Goal: Find specific page/section: Find specific page/section

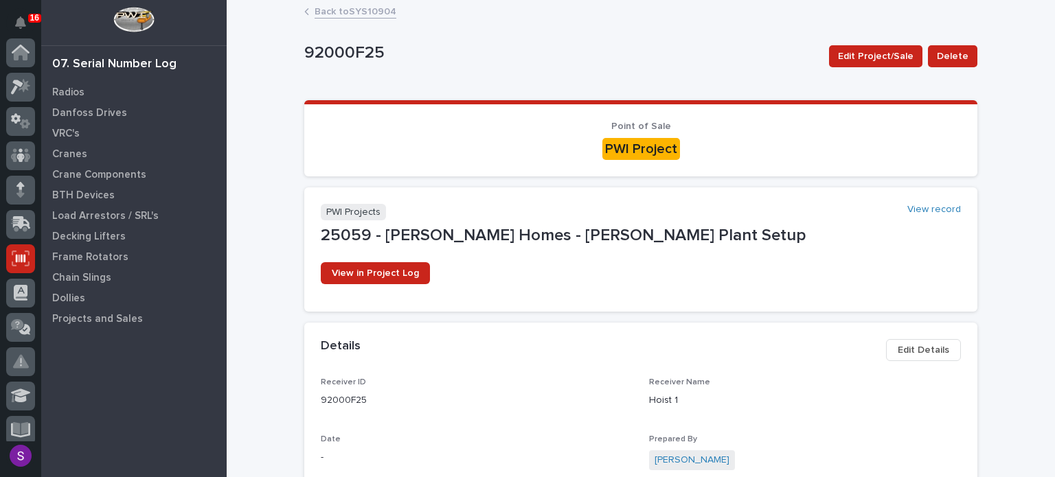
scroll to position [206, 0]
click at [343, 7] on link "Back to SYS10904" at bounding box center [356, 11] width 82 height 16
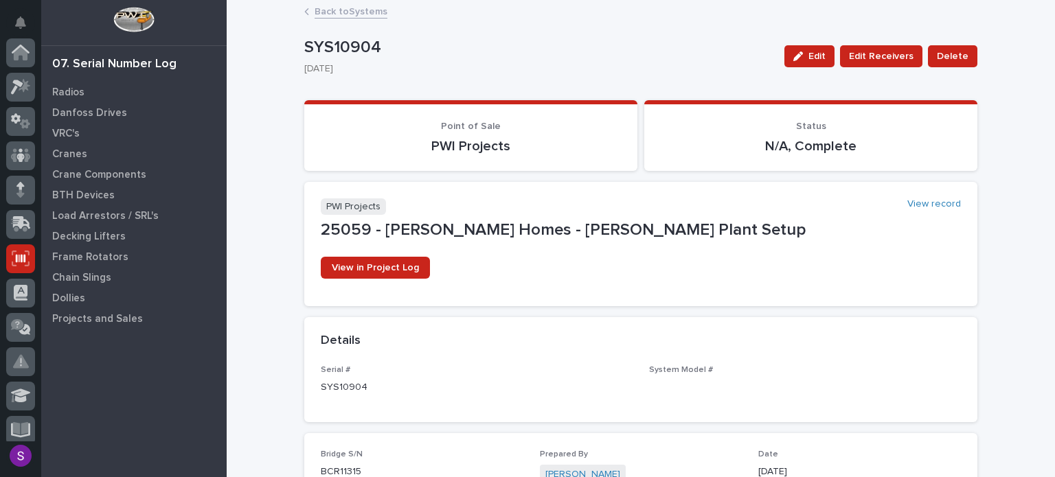
scroll to position [206, 0]
click at [369, 10] on link "Back to Systems" at bounding box center [351, 11] width 73 height 16
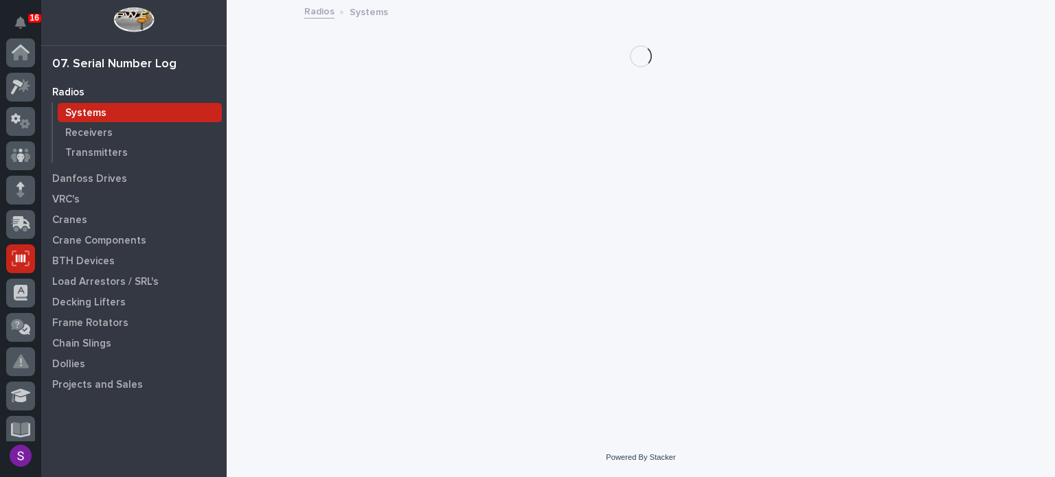
scroll to position [206, 0]
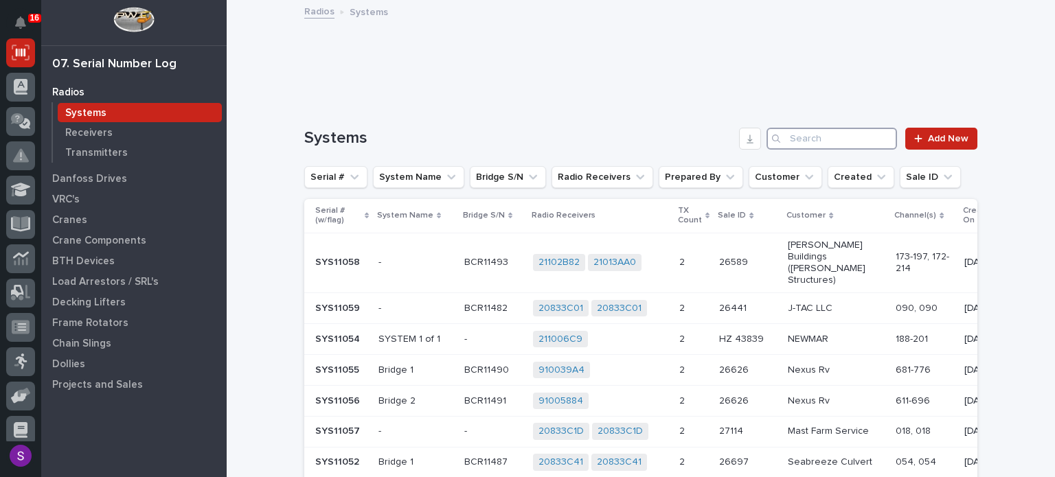
click at [840, 137] on input "Search" at bounding box center [832, 139] width 131 height 22
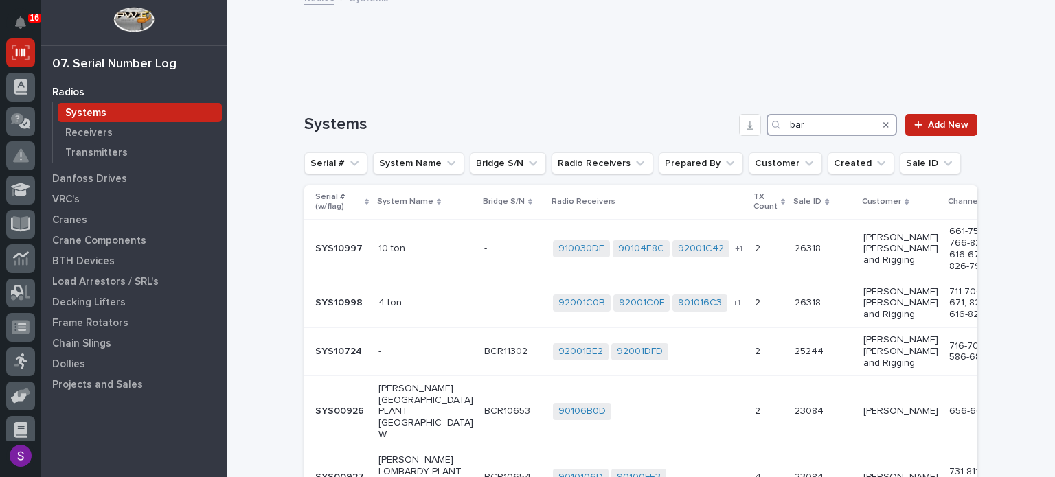
scroll to position [0, 0]
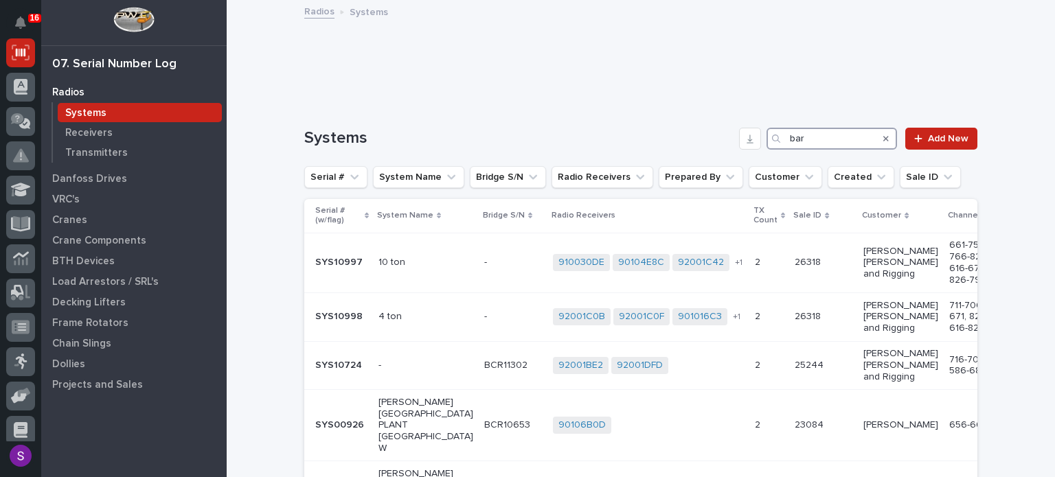
click at [770, 138] on div "bar" at bounding box center [832, 139] width 131 height 22
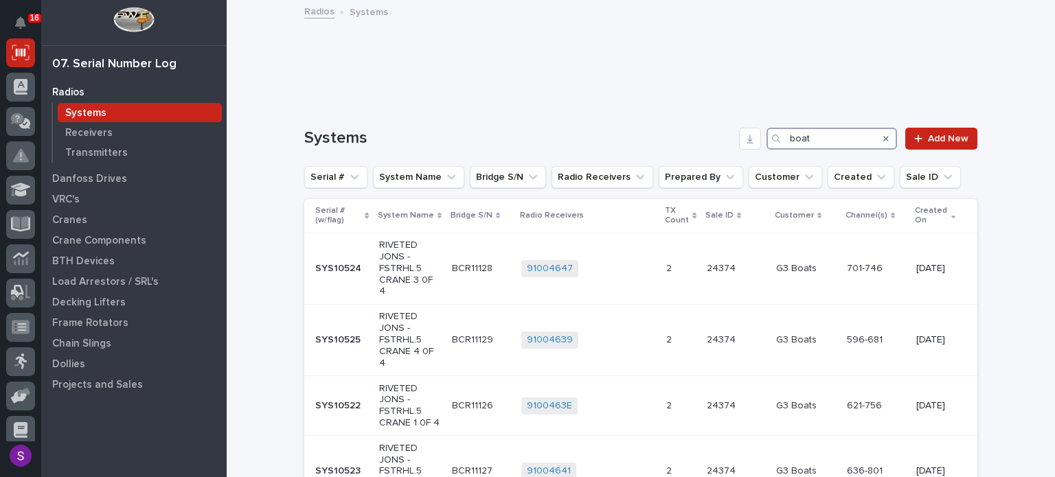
drag, startPoint x: 819, startPoint y: 141, endPoint x: 776, endPoint y: 150, distance: 44.3
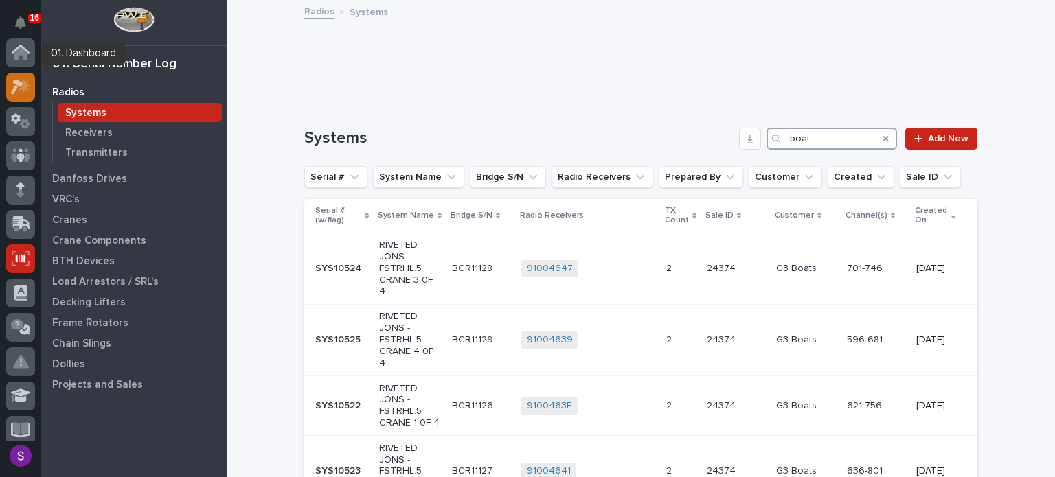
type input "boat"
drag, startPoint x: 3, startPoint y: 70, endPoint x: 19, endPoint y: 88, distance: 24.3
click at [18, 87] on div at bounding box center [20, 239] width 41 height 403
click at [19, 88] on icon at bounding box center [25, 85] width 12 height 14
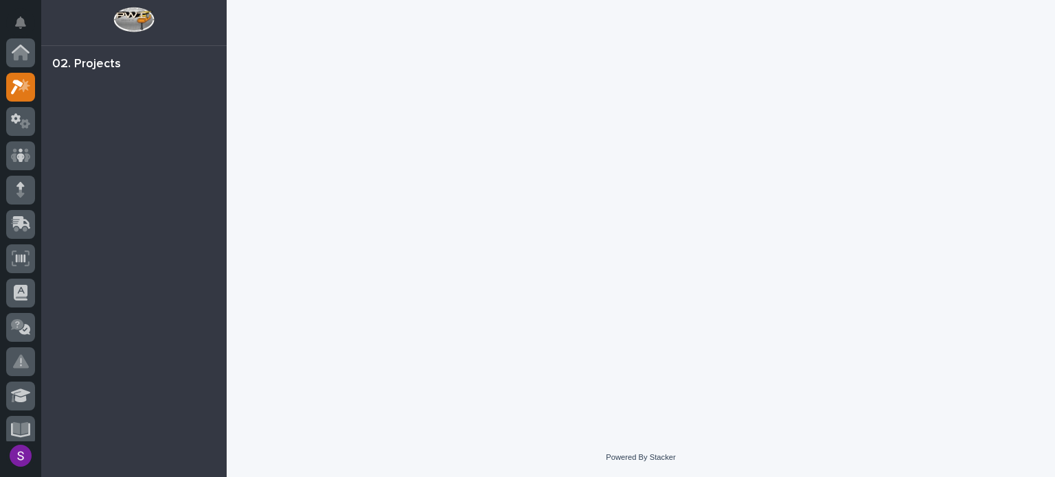
scroll to position [34, 0]
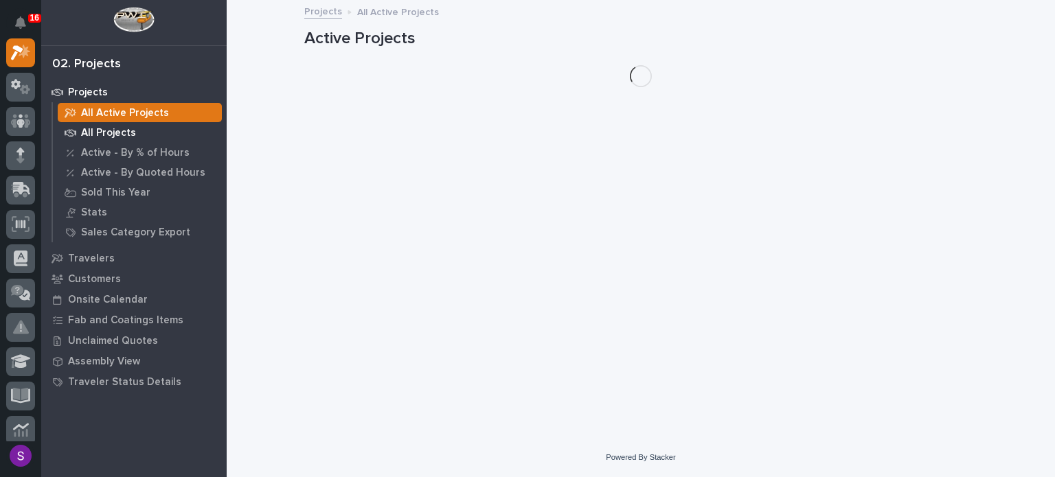
click at [139, 128] on div "All Projects" at bounding box center [140, 132] width 164 height 19
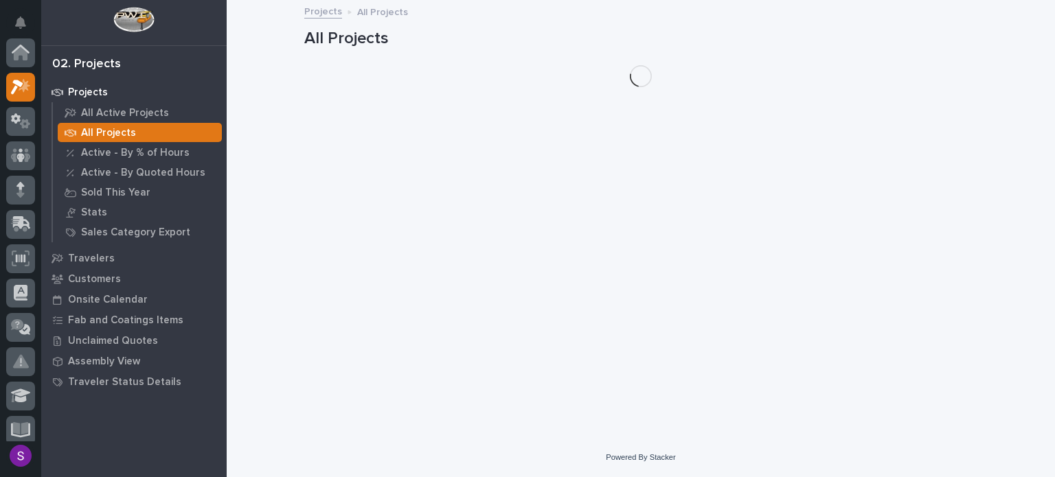
scroll to position [34, 0]
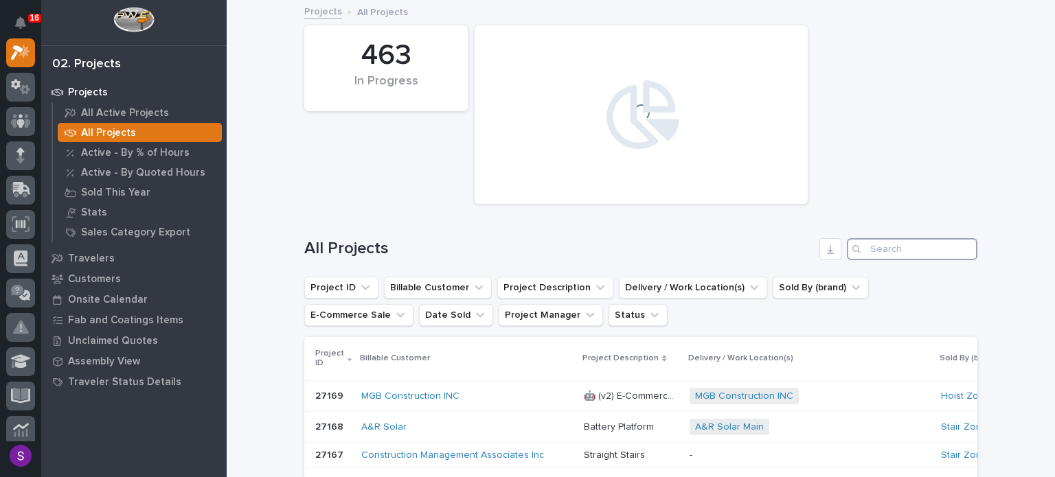
click at [894, 249] on input "Search" at bounding box center [912, 249] width 131 height 22
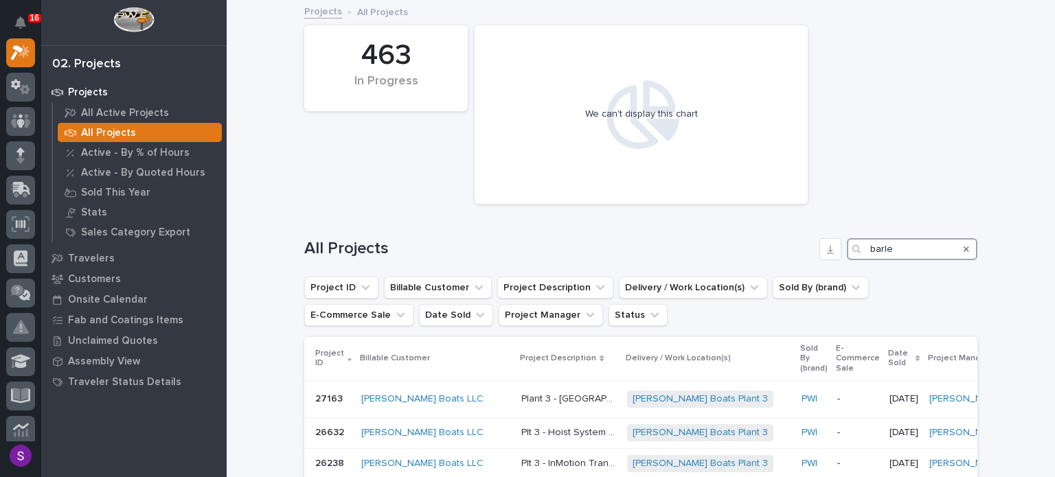
type input "barle"
click at [23, 220] on icon at bounding box center [21, 224] width 10 height 8
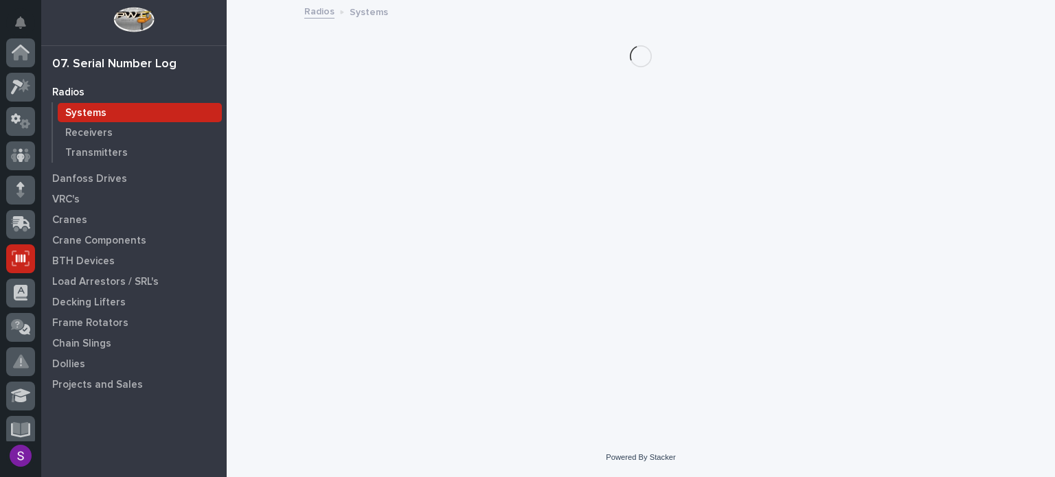
scroll to position [206, 0]
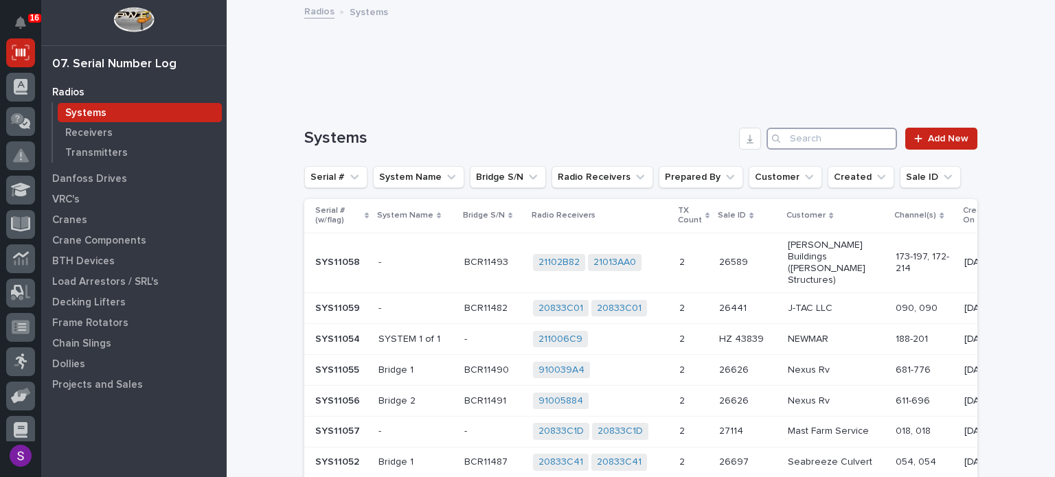
click at [841, 135] on input "Search" at bounding box center [832, 139] width 131 height 22
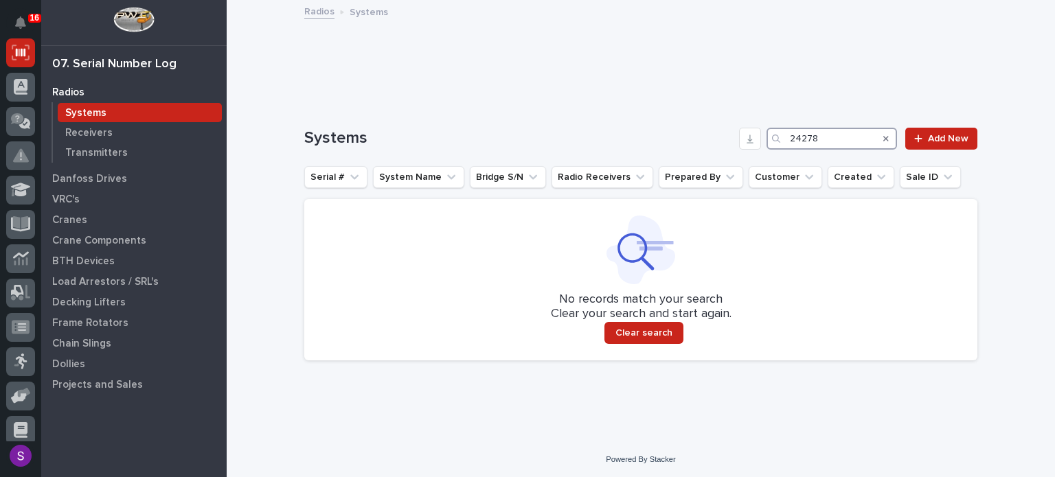
type input "24278"
click at [883, 137] on icon "Search" at bounding box center [885, 138] width 5 height 5
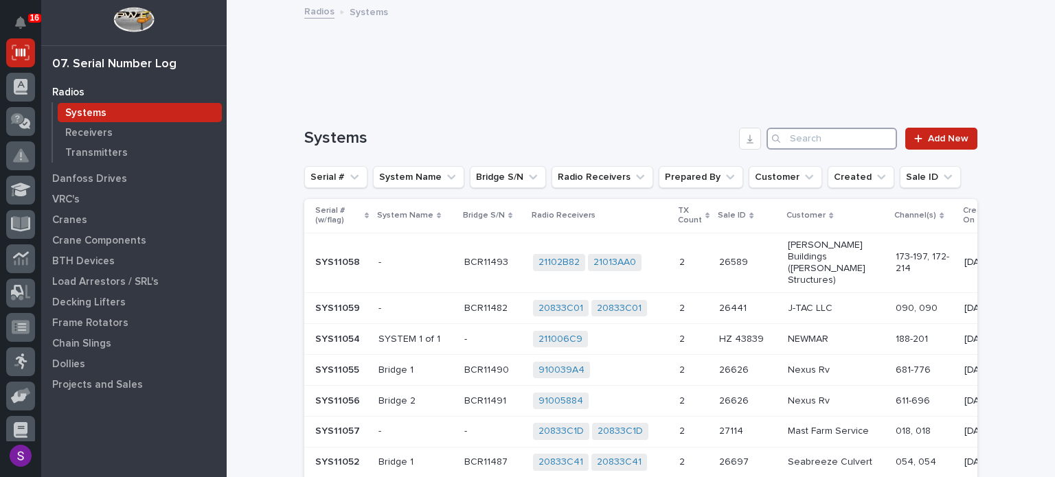
click at [835, 142] on input "Search" at bounding box center [832, 139] width 131 height 22
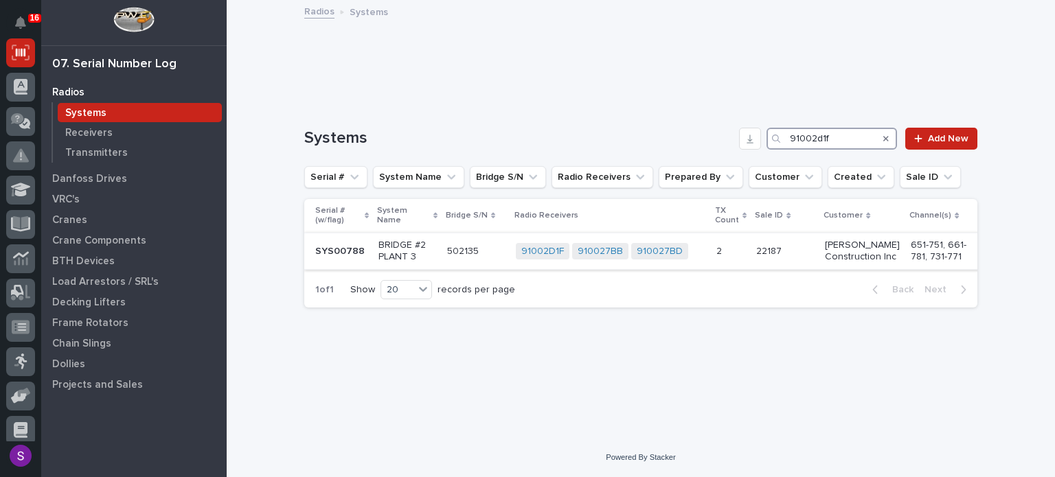
type input "91002d1f"
click at [868, 263] on p "[PERSON_NAME] Construction Inc" at bounding box center [862, 251] width 75 height 23
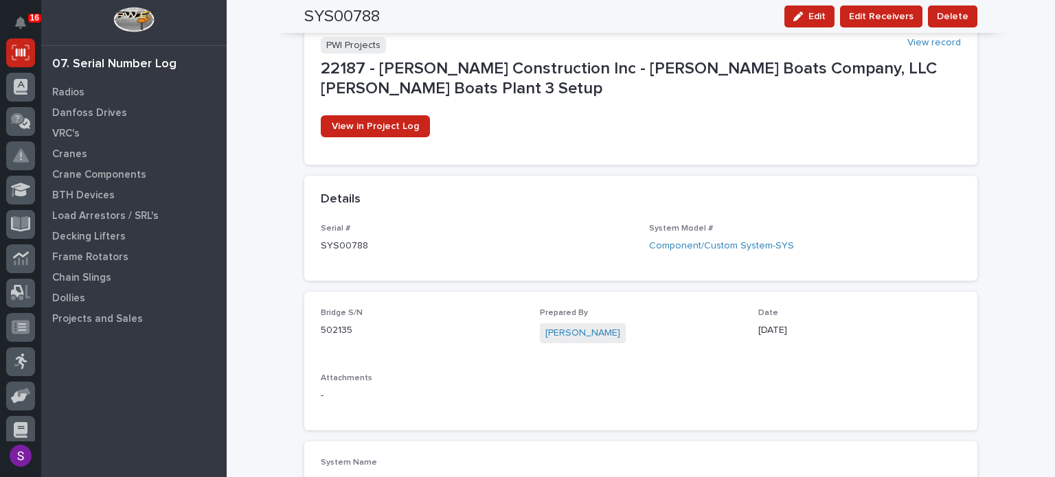
scroll to position [137, 0]
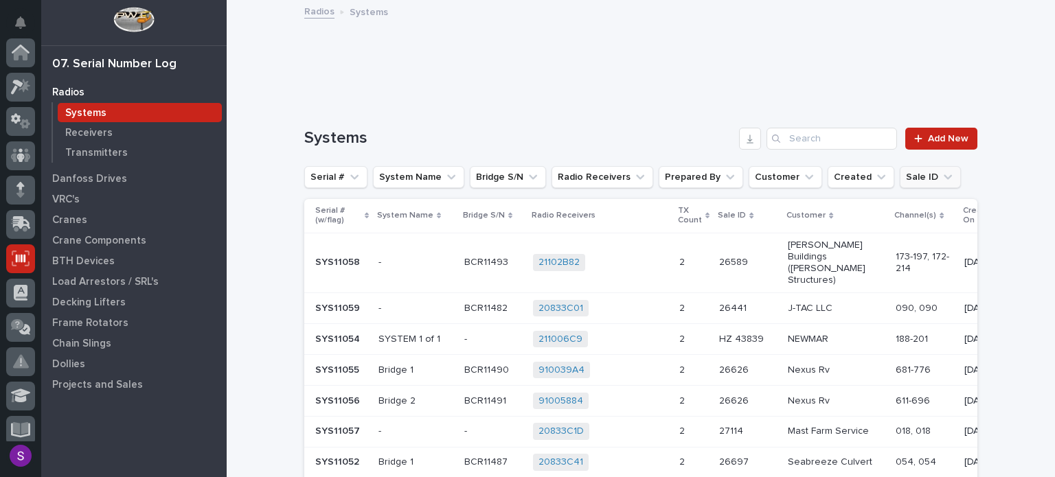
scroll to position [206, 0]
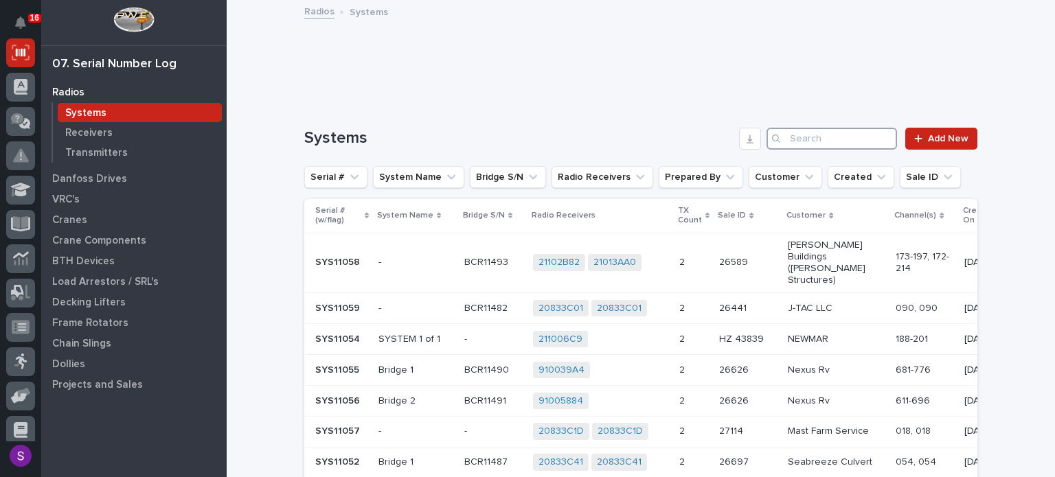
click at [854, 146] on input "Search" at bounding box center [832, 139] width 131 height 22
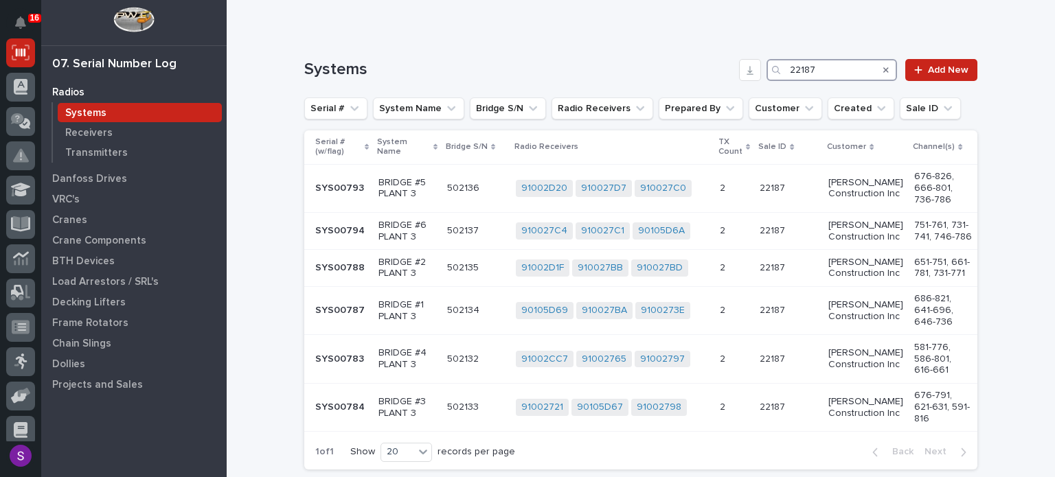
scroll to position [137, 0]
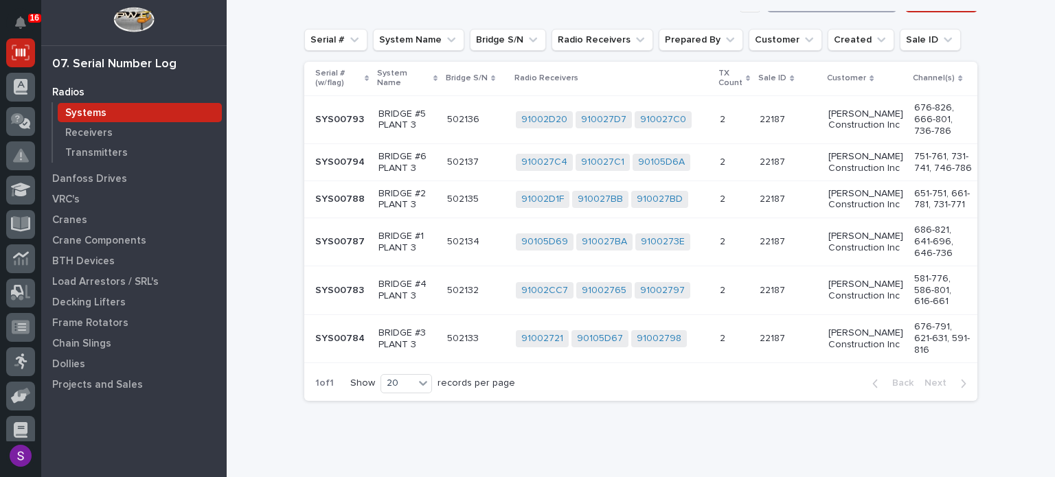
type input "22187"
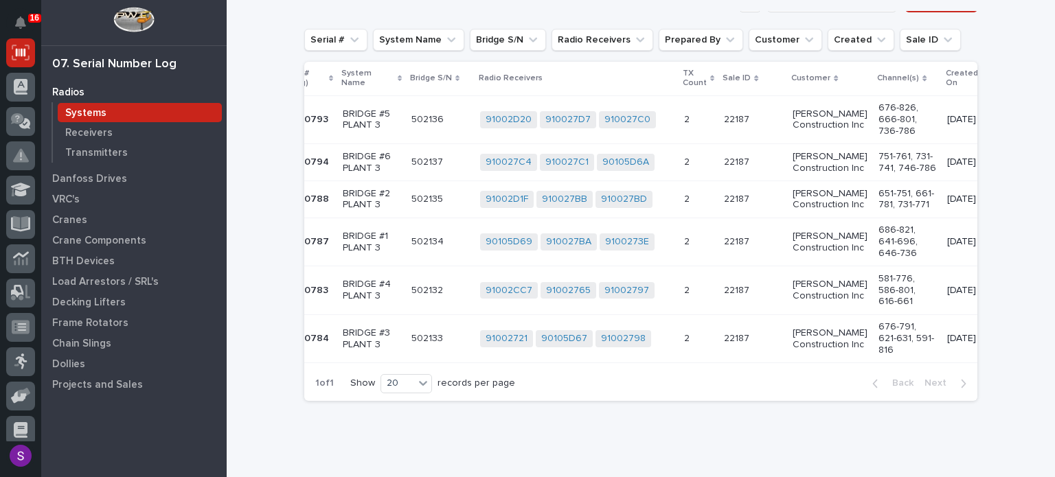
scroll to position [0, 35]
click at [889, 165] on p "751-761, 731-741, 746-786" at bounding box center [908, 162] width 58 height 23
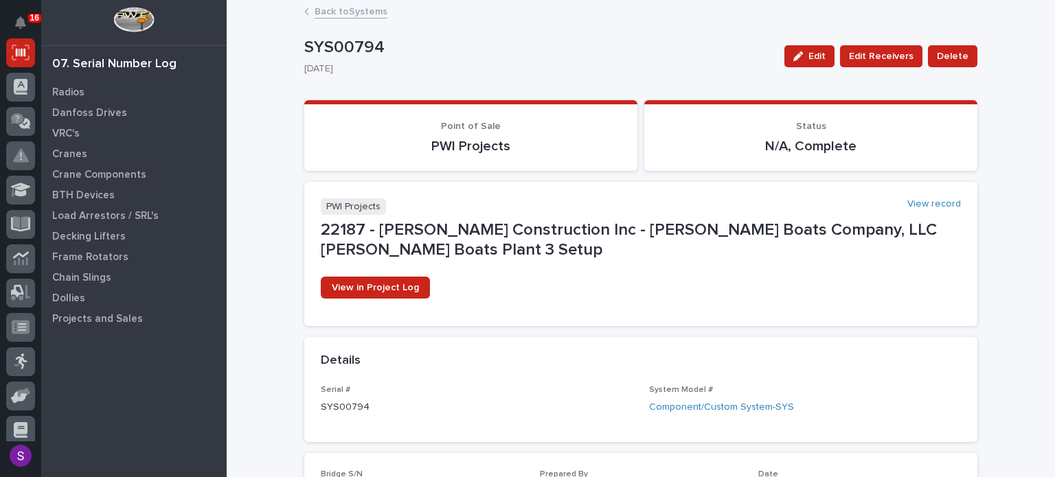
click at [338, 12] on link "Back to Systems" at bounding box center [351, 11] width 73 height 16
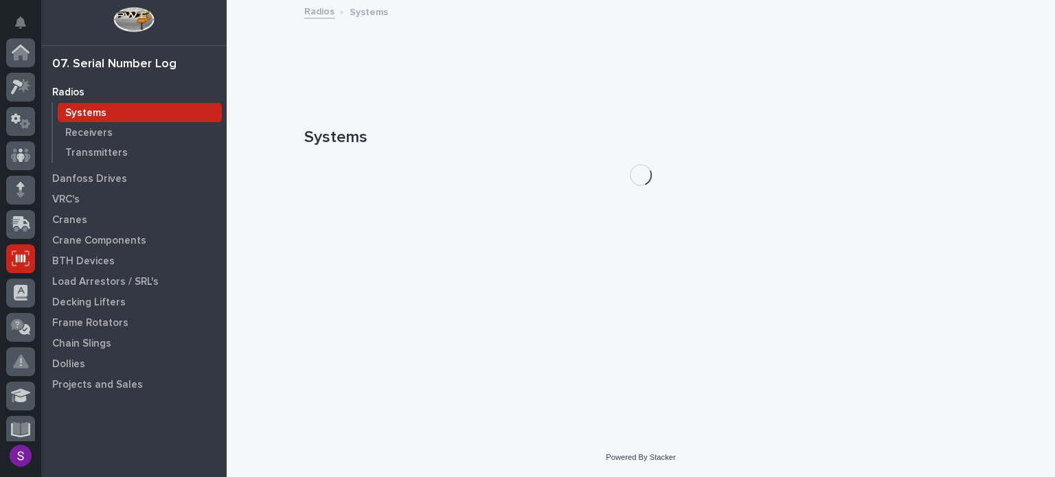
scroll to position [206, 0]
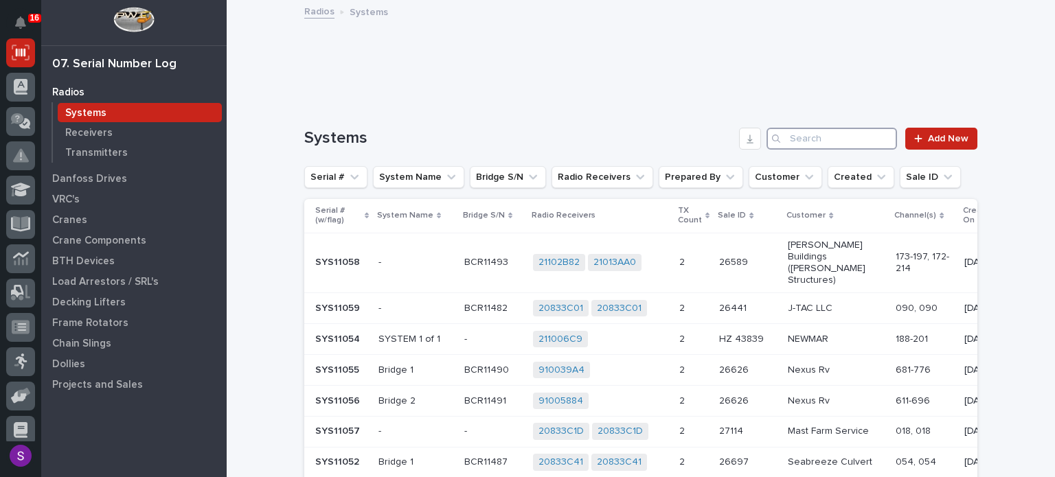
click at [824, 139] on input "Search" at bounding box center [832, 139] width 131 height 22
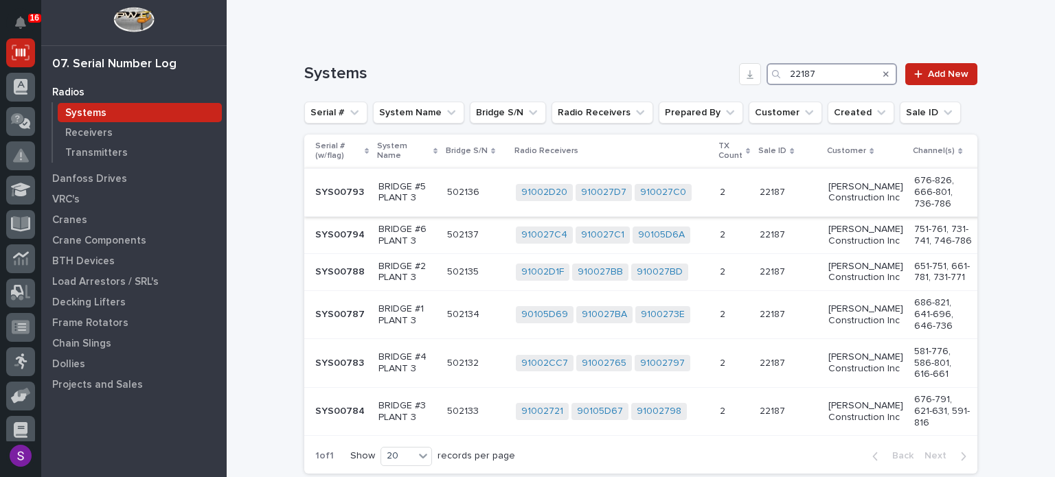
scroll to position [137, 0]
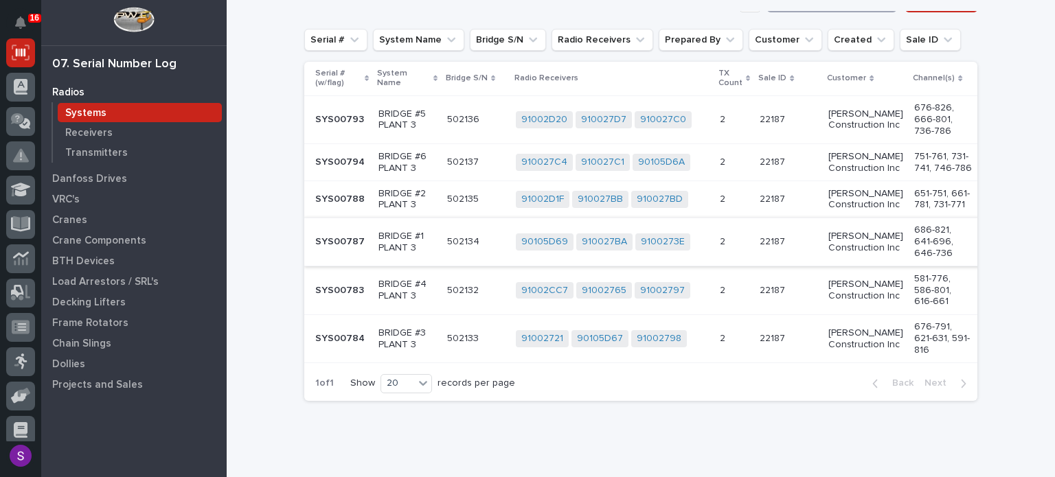
type input "22187"
